Goal: Task Accomplishment & Management: Manage account settings

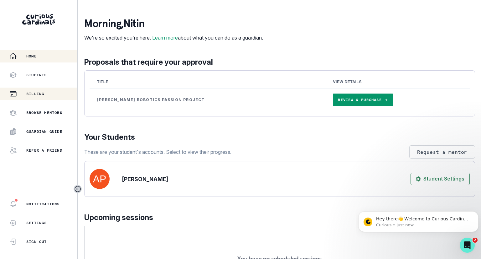
click at [46, 96] on div "Billing" at bounding box center [43, 94] width 68 height 8
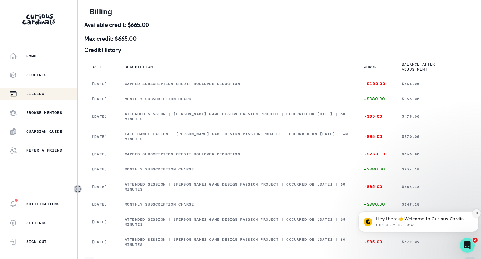
click at [476, 214] on icon "Dismiss notification" at bounding box center [477, 213] width 2 height 2
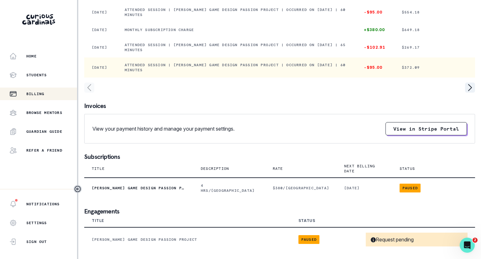
scroll to position [196, 0]
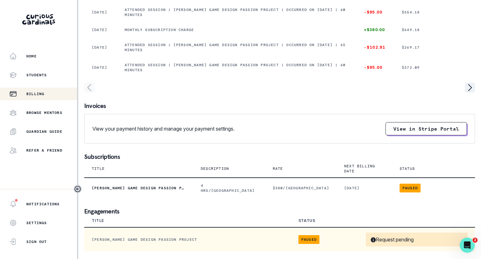
click at [384, 239] on p "Request pending" at bounding box center [392, 239] width 43 height 6
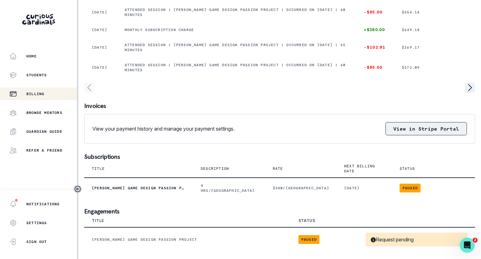
click at [412, 135] on button "View in Stripe Portal" at bounding box center [426, 128] width 81 height 13
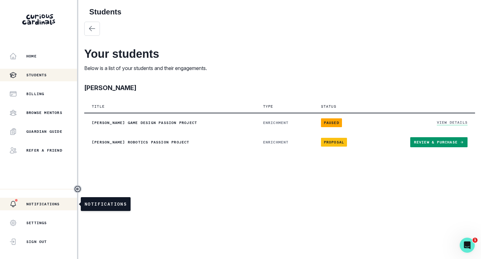
click at [53, 201] on p "Notifications" at bounding box center [43, 203] width 34 height 5
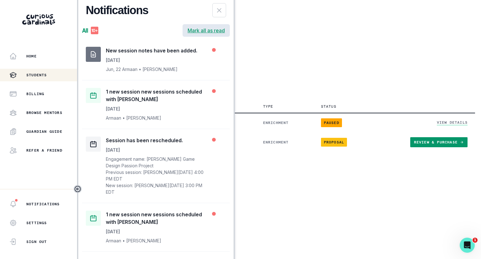
click at [199, 31] on button "Mark all as read" at bounding box center [206, 30] width 47 height 13
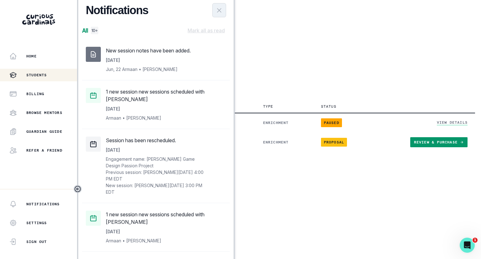
click at [219, 8] on icon "Close Notifications Panel" at bounding box center [220, 11] width 8 height 8
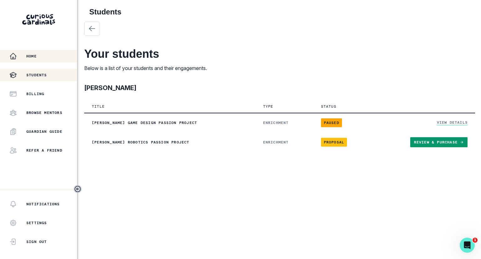
click at [43, 56] on div "Home" at bounding box center [43, 56] width 68 height 8
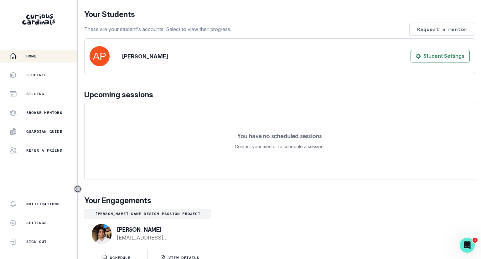
scroll to position [125, 0]
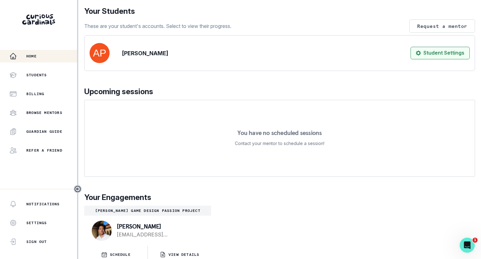
click at [430, 59] on button "Student Settings" at bounding box center [440, 53] width 59 height 13
select select "America/New_York"
select select "8th Grade"
